Goal: Task Accomplishment & Management: Manage account settings

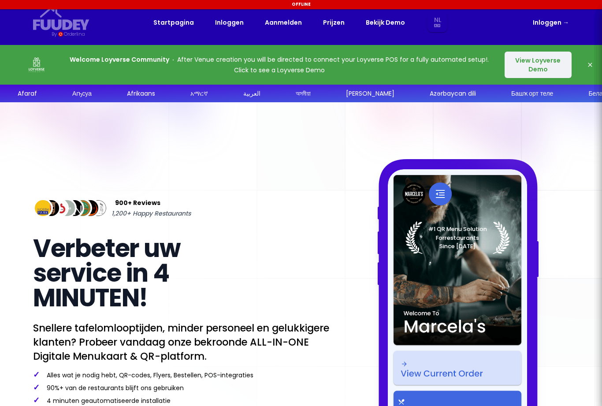
select select "nl"
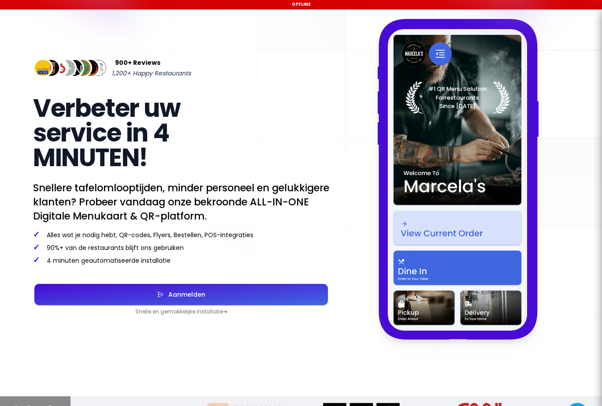
select select "nl"
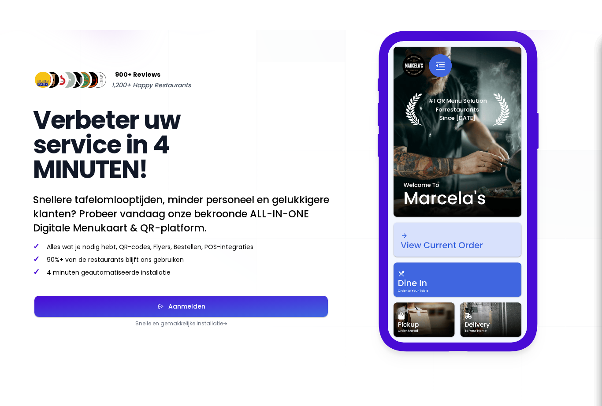
select select "nl"
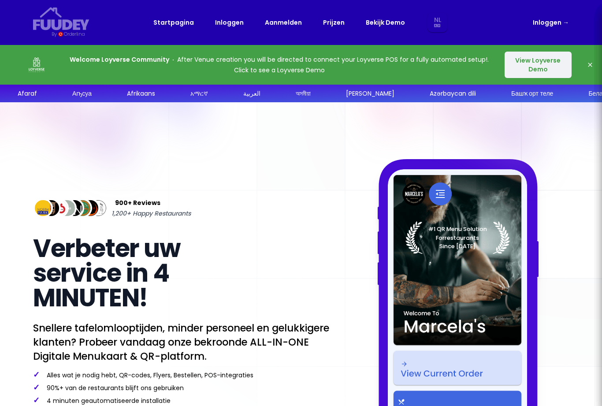
select select "nl"
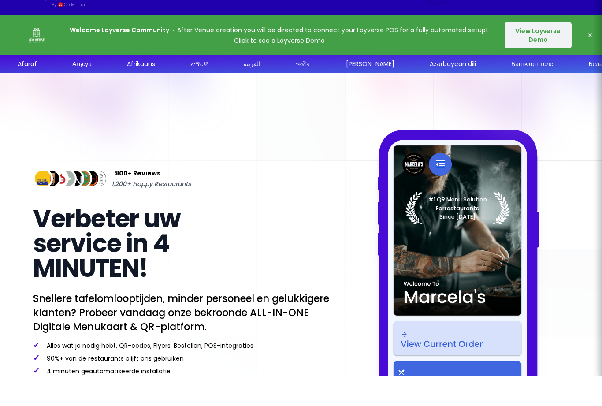
select select "nl"
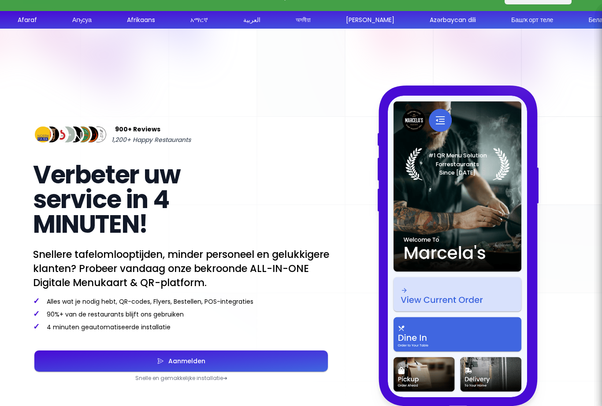
scroll to position [13, 0]
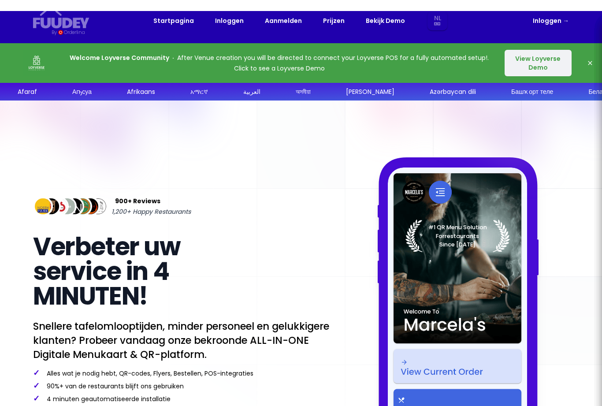
select select "nl"
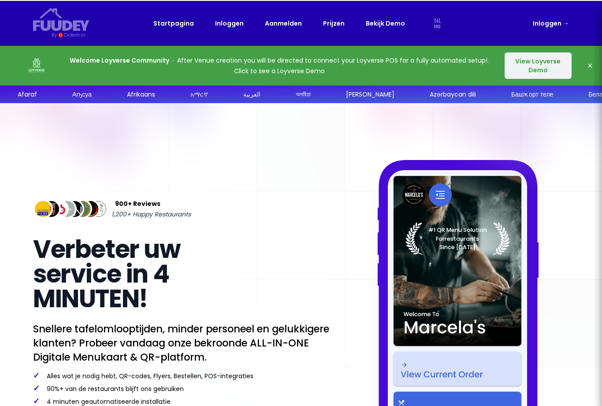
select select "nl"
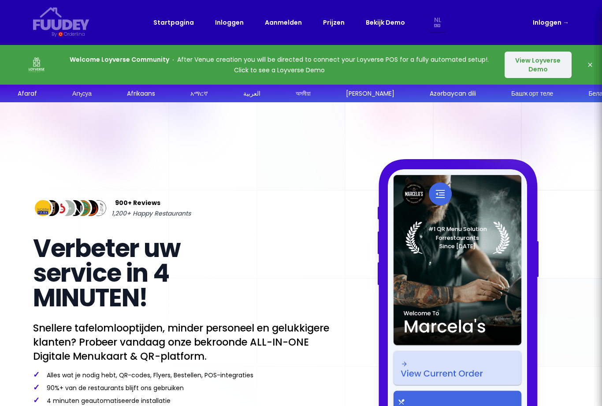
click at [332, 22] on link "Prijzen" at bounding box center [334, 22] width 22 height 11
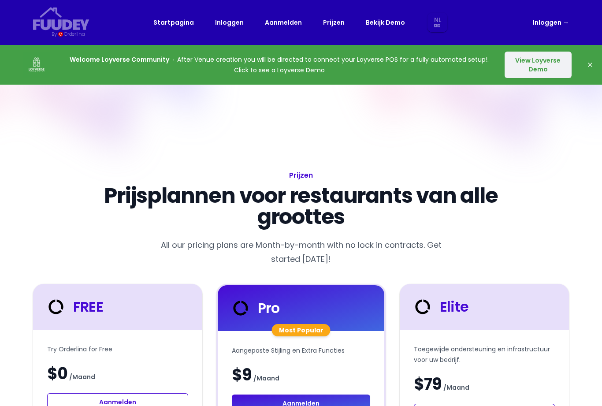
select select "nl"
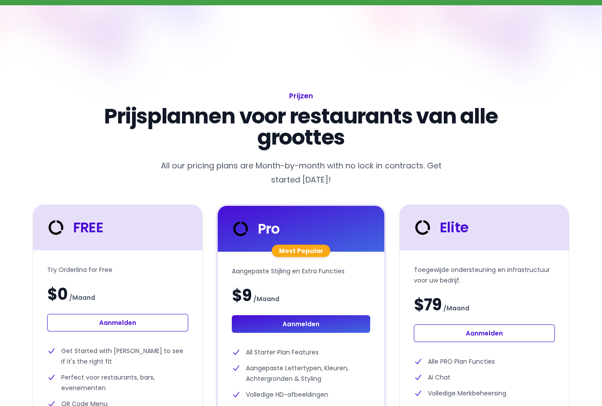
select select "nl"
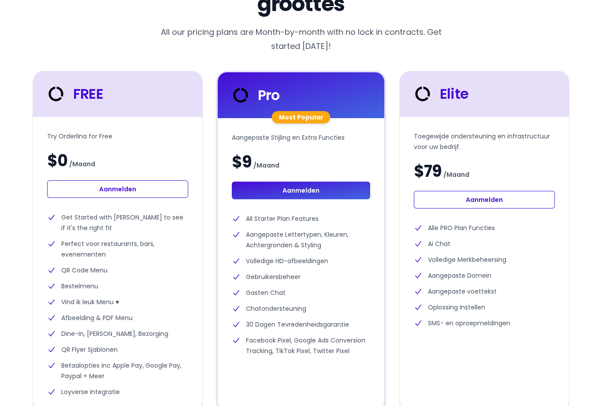
scroll to position [213, 0]
select select "nl"
click at [168, 321] on li "Afbeelding & PDF Menu" at bounding box center [117, 318] width 141 height 11
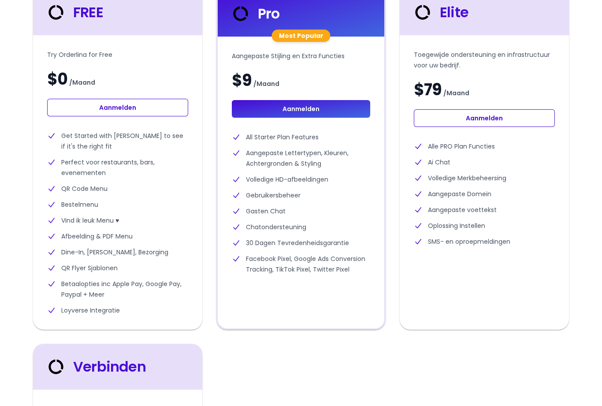
scroll to position [294, 0]
click at [150, 107] on link "Aanmelden" at bounding box center [117, 109] width 141 height 18
select select "nl"
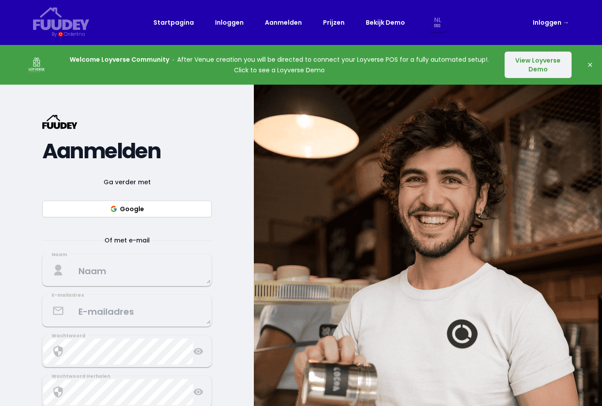
select select "nl"
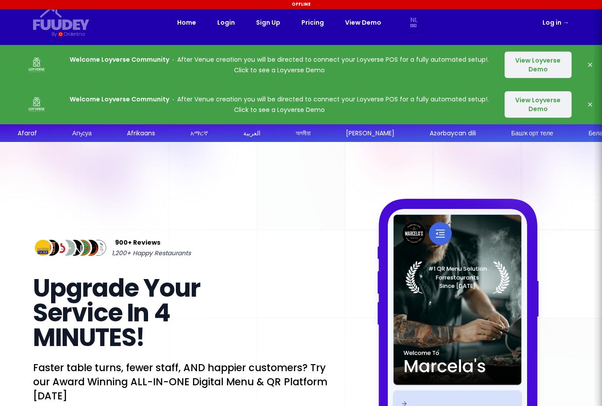
select select "nl"
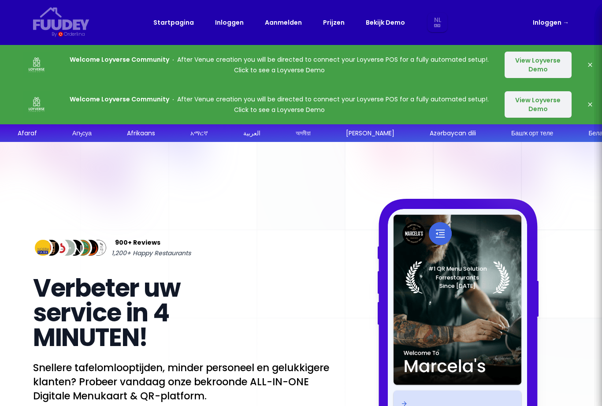
select select "nl"
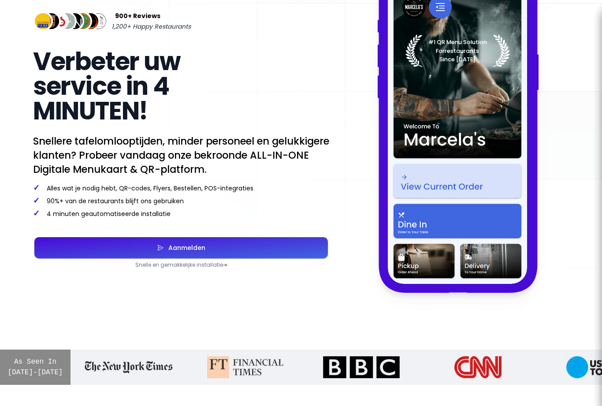
scroll to position [226, 0]
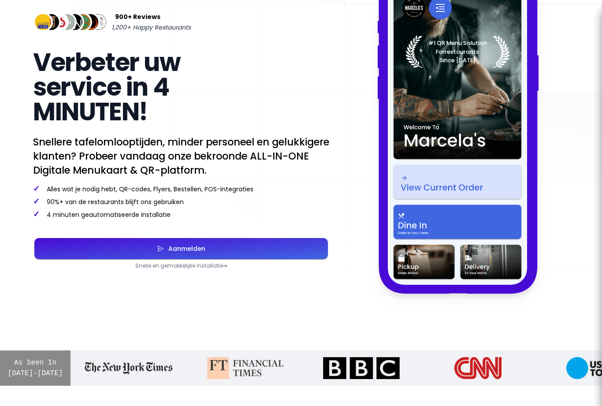
click at [242, 253] on button "Aanmelden" at bounding box center [181, 248] width 294 height 21
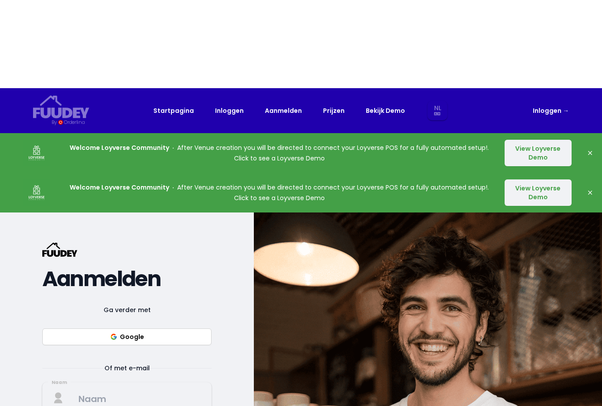
select select "nl"
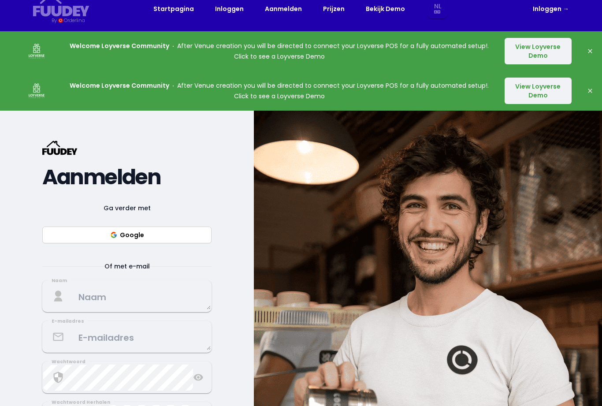
select select "nl"
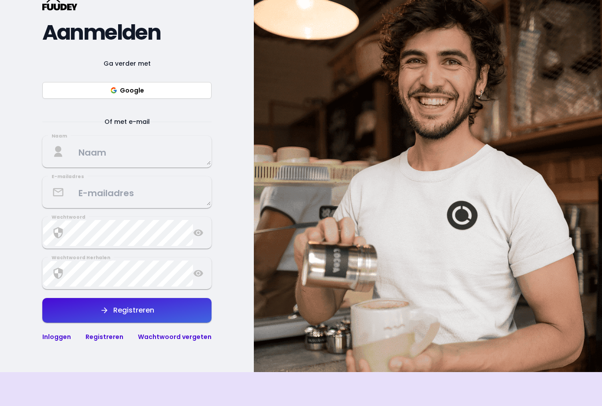
scroll to position [158, 0]
select select "nl"
click at [43, 341] on link "Inloggen" at bounding box center [56, 337] width 29 height 9
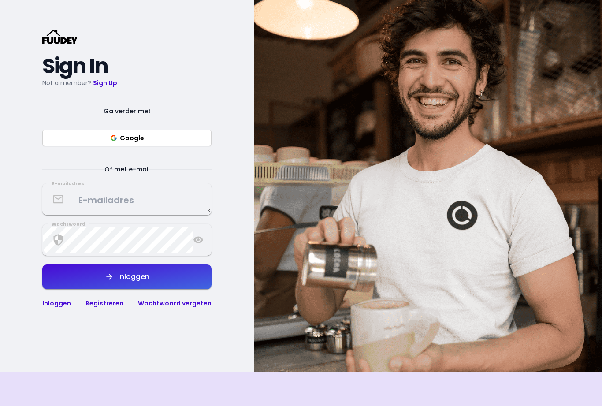
click at [133, 212] on textarea at bounding box center [127, 200] width 168 height 26
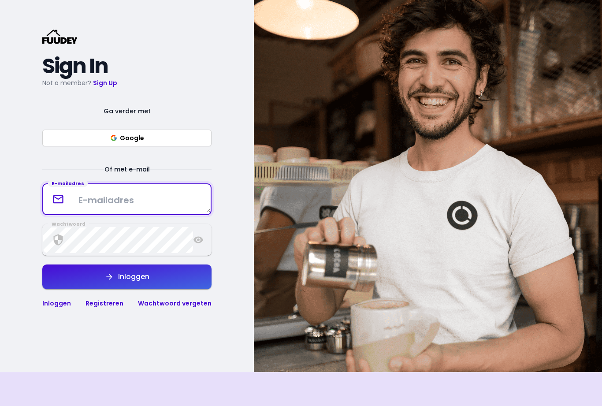
scroll to position [158, 0]
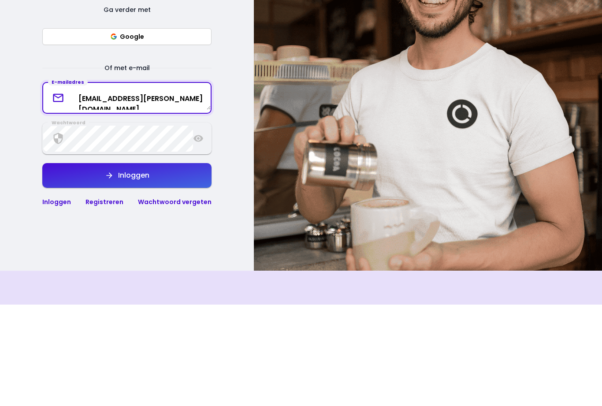
type textarea "[EMAIL_ADDRESS][PERSON_NAME][DOMAIN_NAME]"
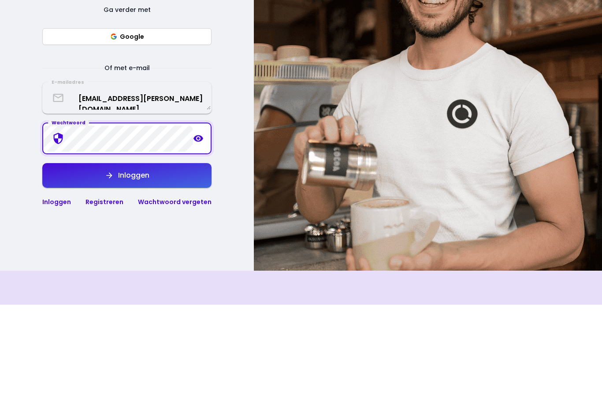
click at [191, 265] on button "Inloggen" at bounding box center [126, 277] width 169 height 25
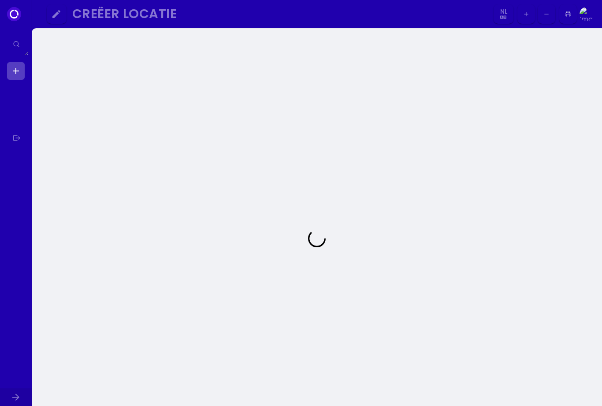
select select "nl"
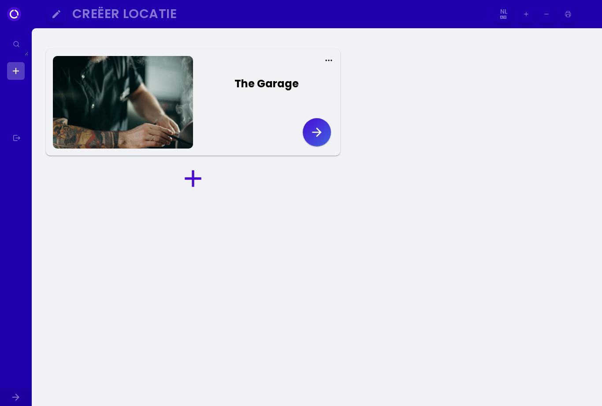
select select "nl"
click at [314, 126] on icon "button" at bounding box center [317, 132] width 14 height 14
select select "nl"
